Goal: Task Accomplishment & Management: Manage account settings

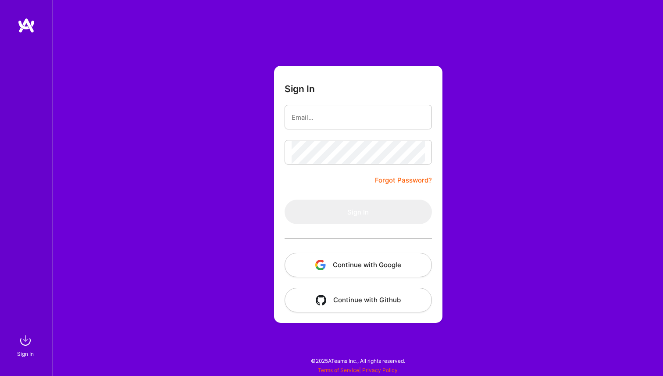
click at [326, 270] on button "Continue with Google" at bounding box center [358, 265] width 147 height 25
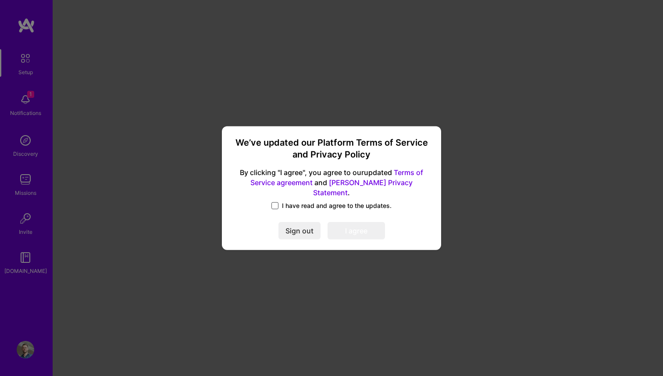
click at [275, 203] on span at bounding box center [275, 205] width 7 height 7
click at [0, 0] on input "I have read and agree to the updates." at bounding box center [0, 0] width 0 height 0
click at [357, 222] on button "I agree" at bounding box center [356, 231] width 57 height 18
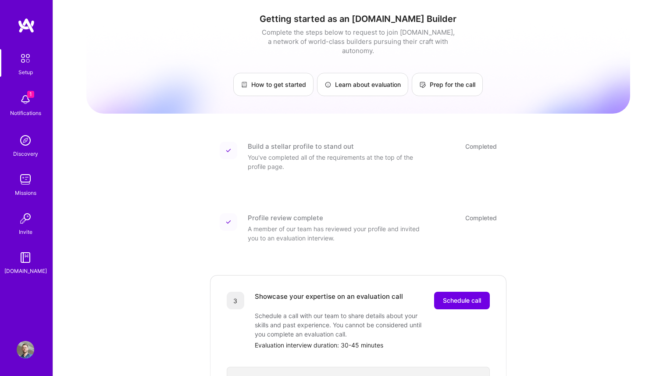
click at [18, 100] on img at bounding box center [26, 100] width 18 height 18
click at [21, 100] on div "Setup 1 Notifications Discovery Missions Invite [DOMAIN_NAME]" at bounding box center [26, 162] width 53 height 226
click at [21, 155] on div "Discovery" at bounding box center [25, 153] width 25 height 9
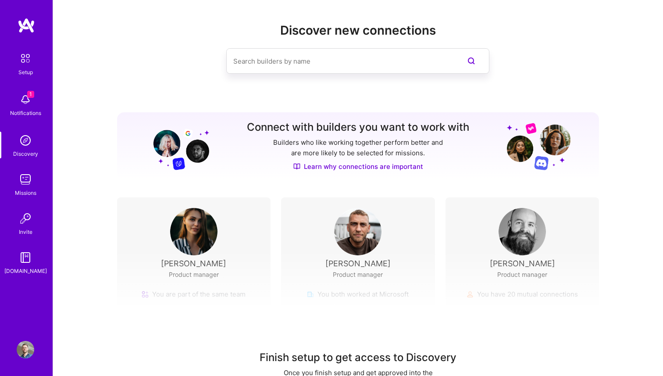
scroll to position [43, 0]
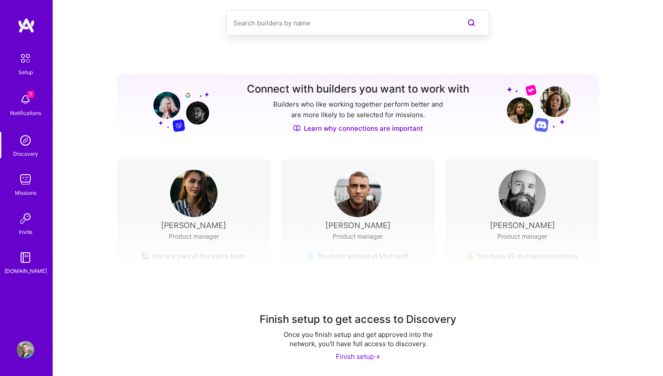
click at [29, 178] on img at bounding box center [26, 180] width 18 height 18
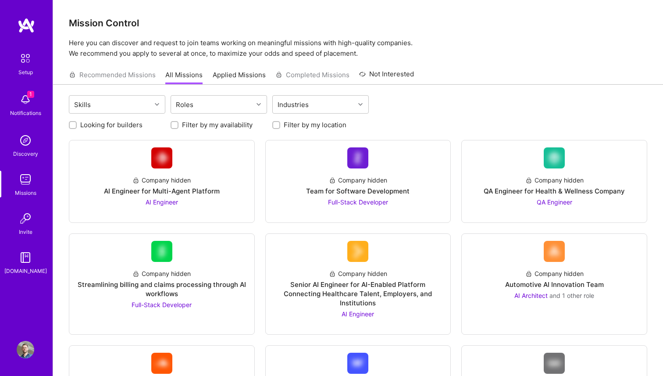
click at [135, 72] on div "Recommended Missions All Missions Applied Missions Completed Missions Not Inter…" at bounding box center [241, 74] width 345 height 19
click at [136, 73] on div "Recommended Missions All Missions Applied Missions Completed Missions Not Inter…" at bounding box center [241, 74] width 345 height 19
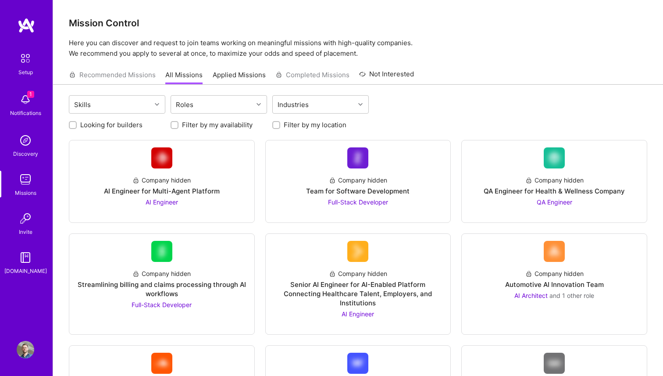
click at [193, 78] on link "All Missions" at bounding box center [183, 77] width 37 height 14
click at [228, 79] on link "Applied Missions" at bounding box center [239, 77] width 53 height 14
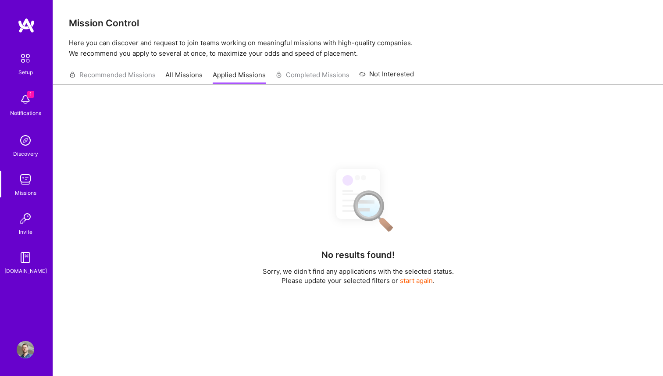
click at [291, 80] on div "Recommended Missions All Missions Applied Missions Completed Missions Not Inter…" at bounding box center [241, 74] width 345 height 19
click at [199, 72] on link "All Missions" at bounding box center [183, 77] width 37 height 14
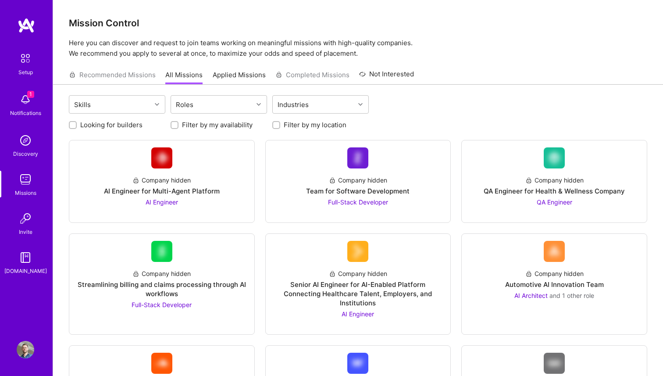
click at [141, 124] on label "Looking for builders" at bounding box center [111, 124] width 62 height 9
click at [77, 124] on input "Looking for builders" at bounding box center [74, 125] width 6 height 6
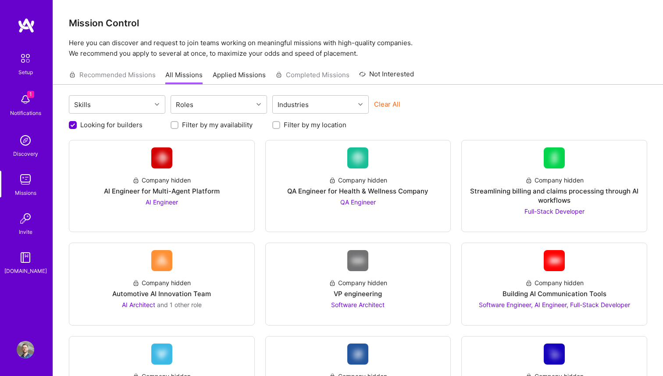
click at [141, 124] on label "Looking for builders" at bounding box center [111, 124] width 62 height 9
click at [78, 124] on input "Looking for builders" at bounding box center [74, 126] width 8 height 8
checkbox input "false"
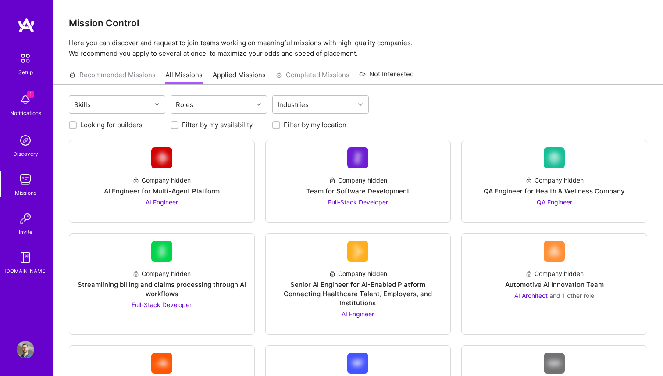
scroll to position [0, 0]
click at [207, 108] on div "Roles" at bounding box center [212, 105] width 82 height 18
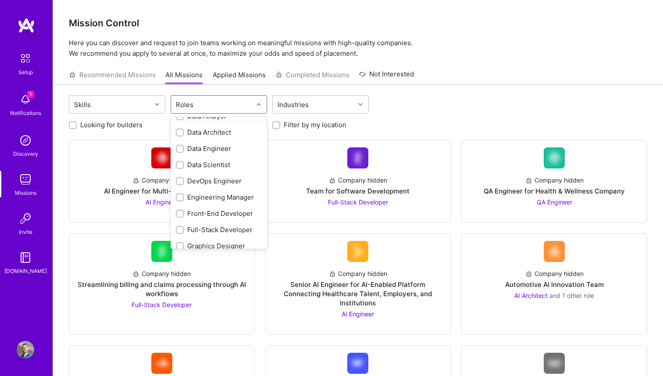
scroll to position [156, 0]
click at [196, 185] on div "Engineering Manager" at bounding box center [219, 181] width 86 height 9
checkbox input "true"
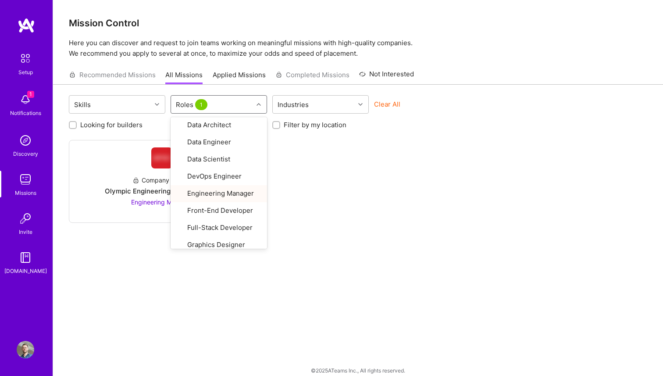
click at [341, 186] on div "Company hidden Olympic Engineering -3338OEG275 Engineering Manager" at bounding box center [358, 181] width 579 height 83
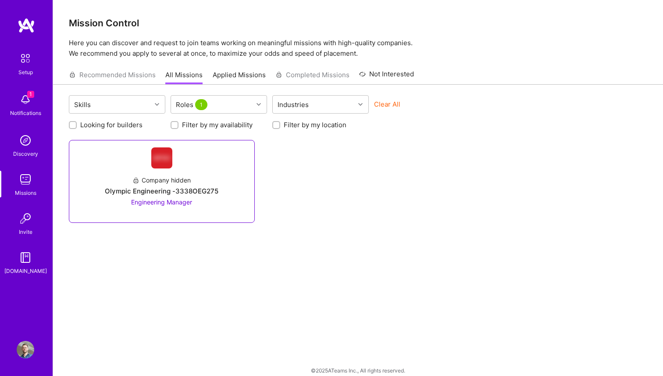
click at [186, 181] on div "Company hidden" at bounding box center [161, 179] width 58 height 9
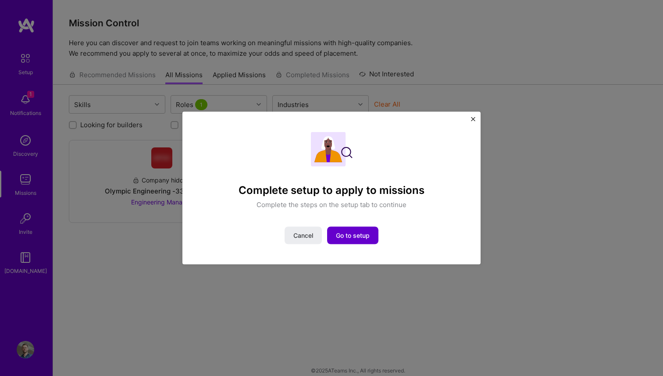
click at [357, 242] on button "Go to setup" at bounding box center [352, 236] width 51 height 18
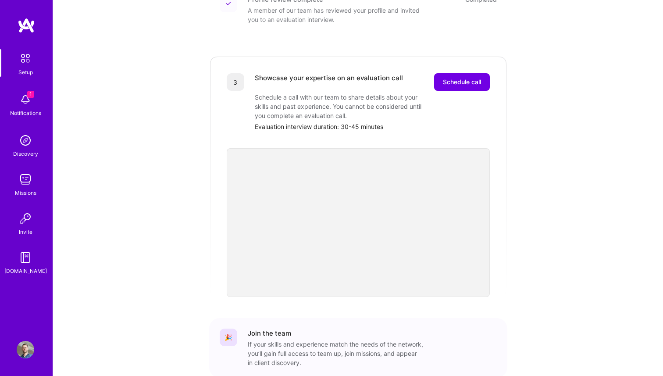
scroll to position [259, 0]
